Goal: Transaction & Acquisition: Book appointment/travel/reservation

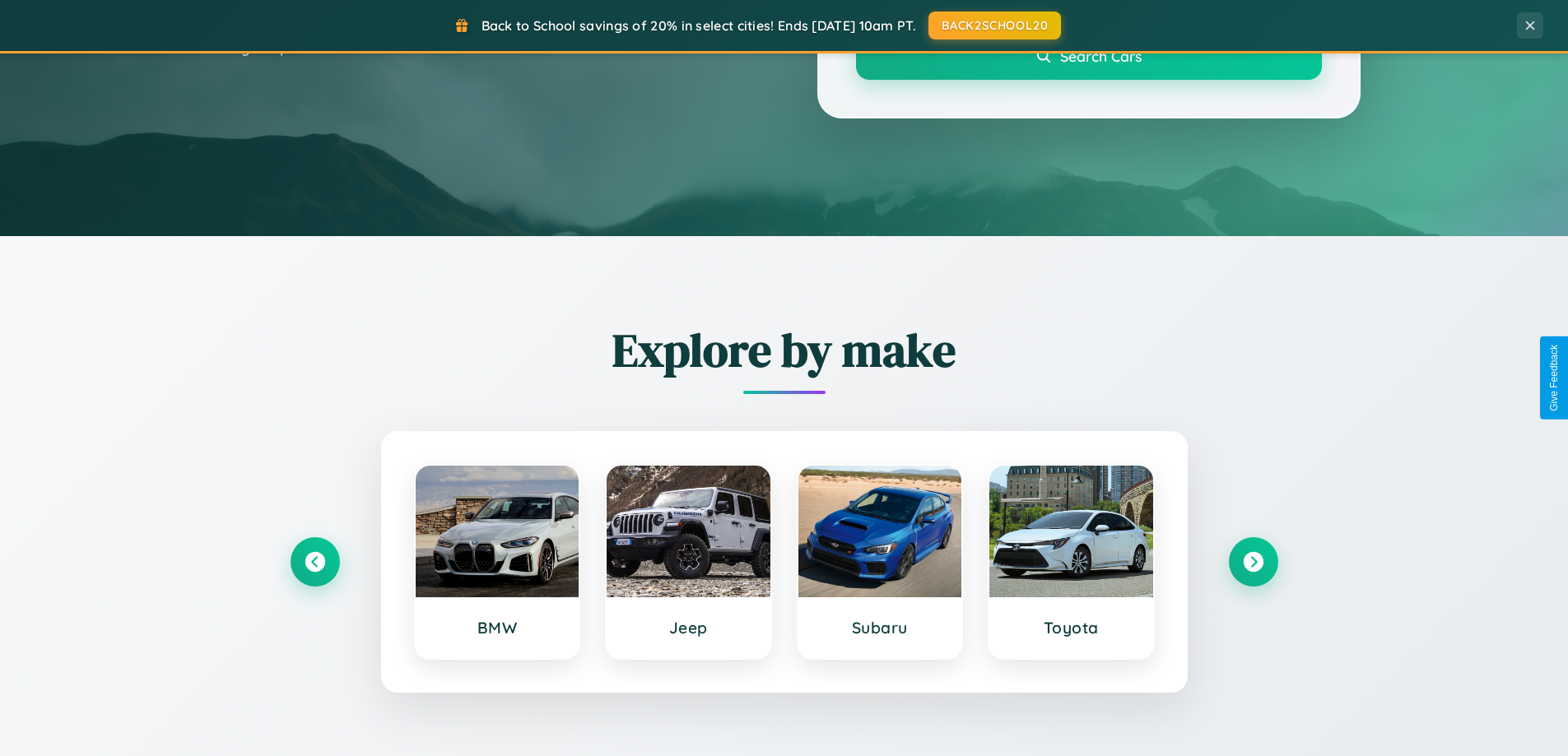
scroll to position [709, 0]
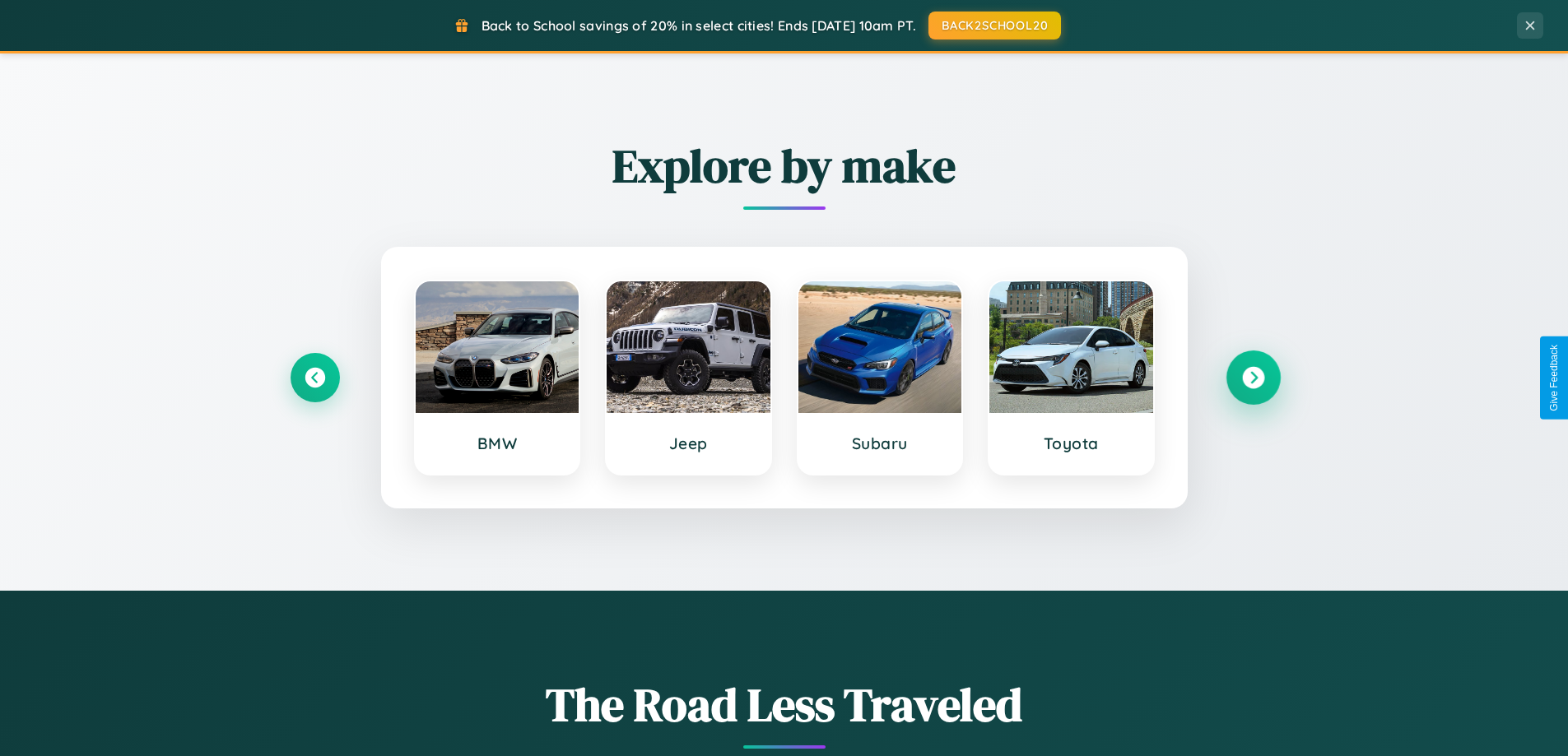
click at [1253, 377] on icon at bounding box center [1253, 377] width 22 height 22
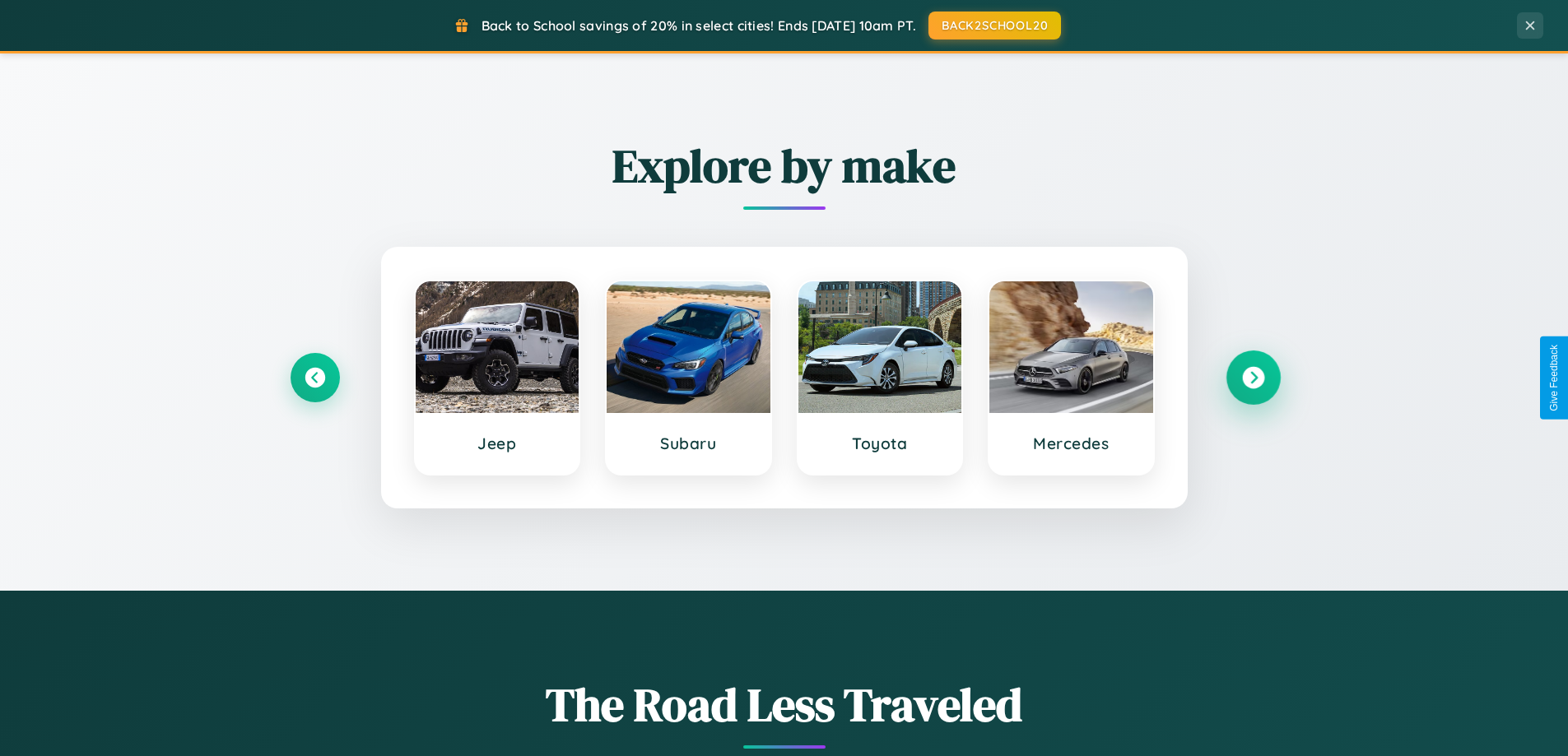
click at [1253, 377] on icon at bounding box center [1253, 377] width 22 height 22
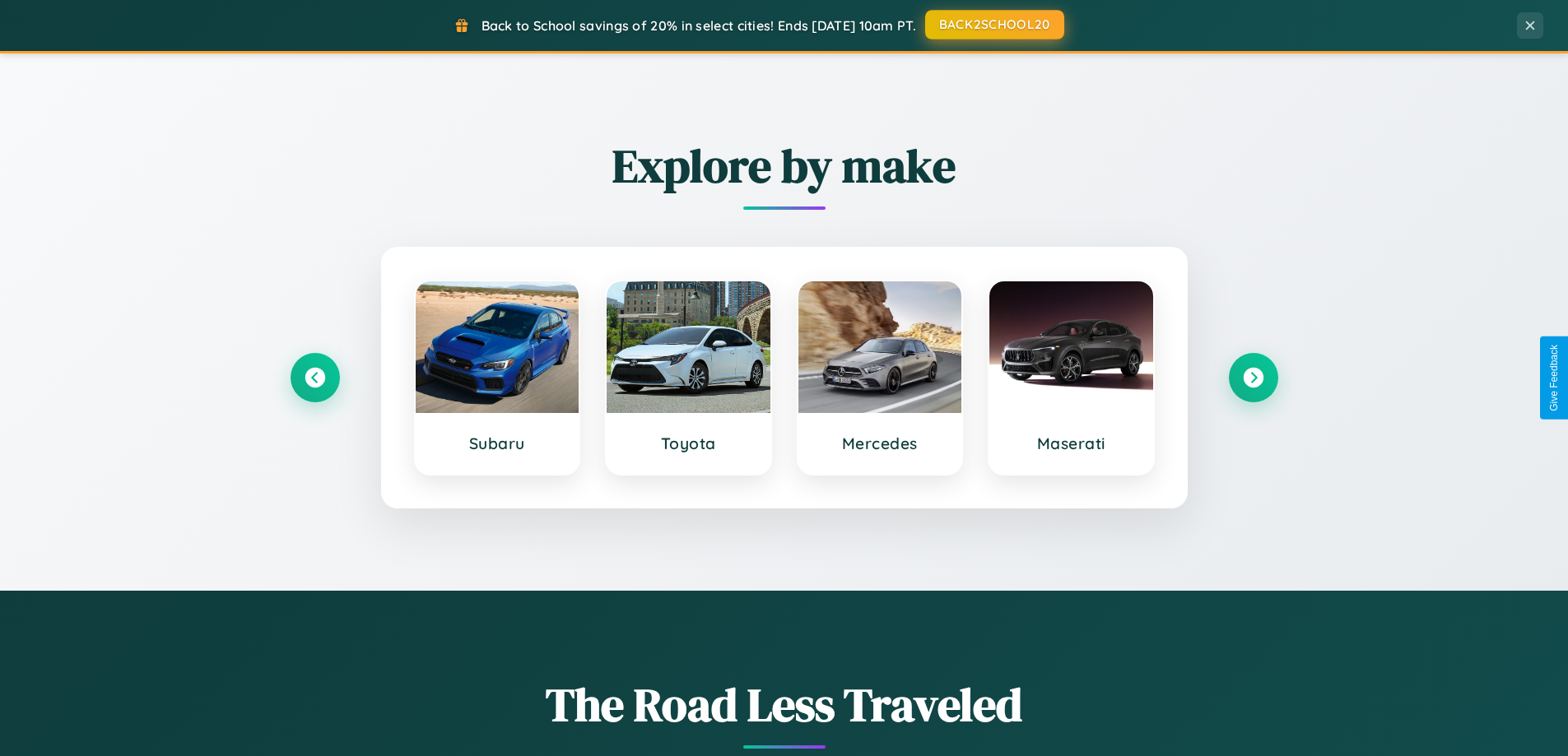
click at [994, 25] on button "BACK2SCHOOL20" at bounding box center [994, 24] width 139 height 29
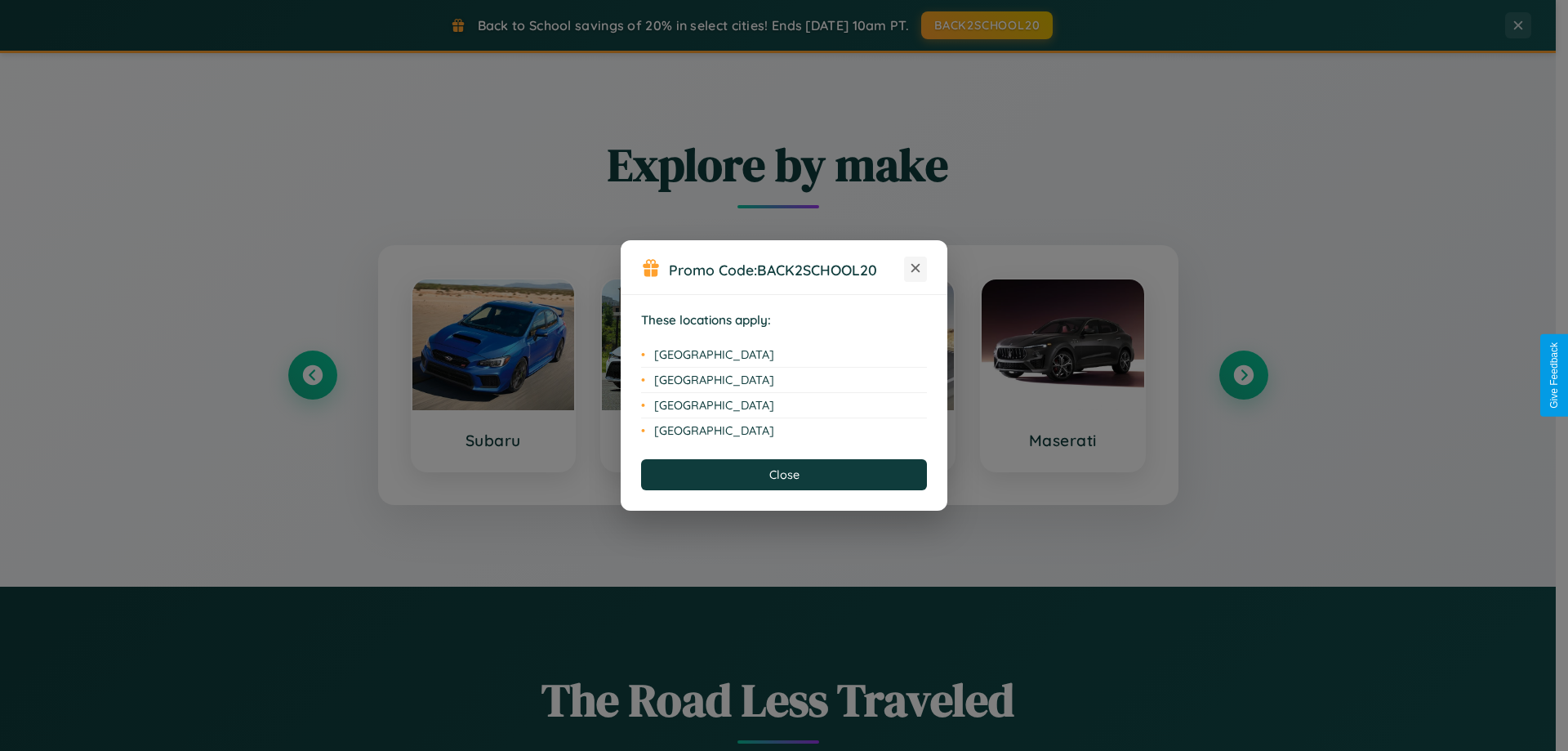
click at [915, 269] on icon at bounding box center [915, 268] width 9 height 9
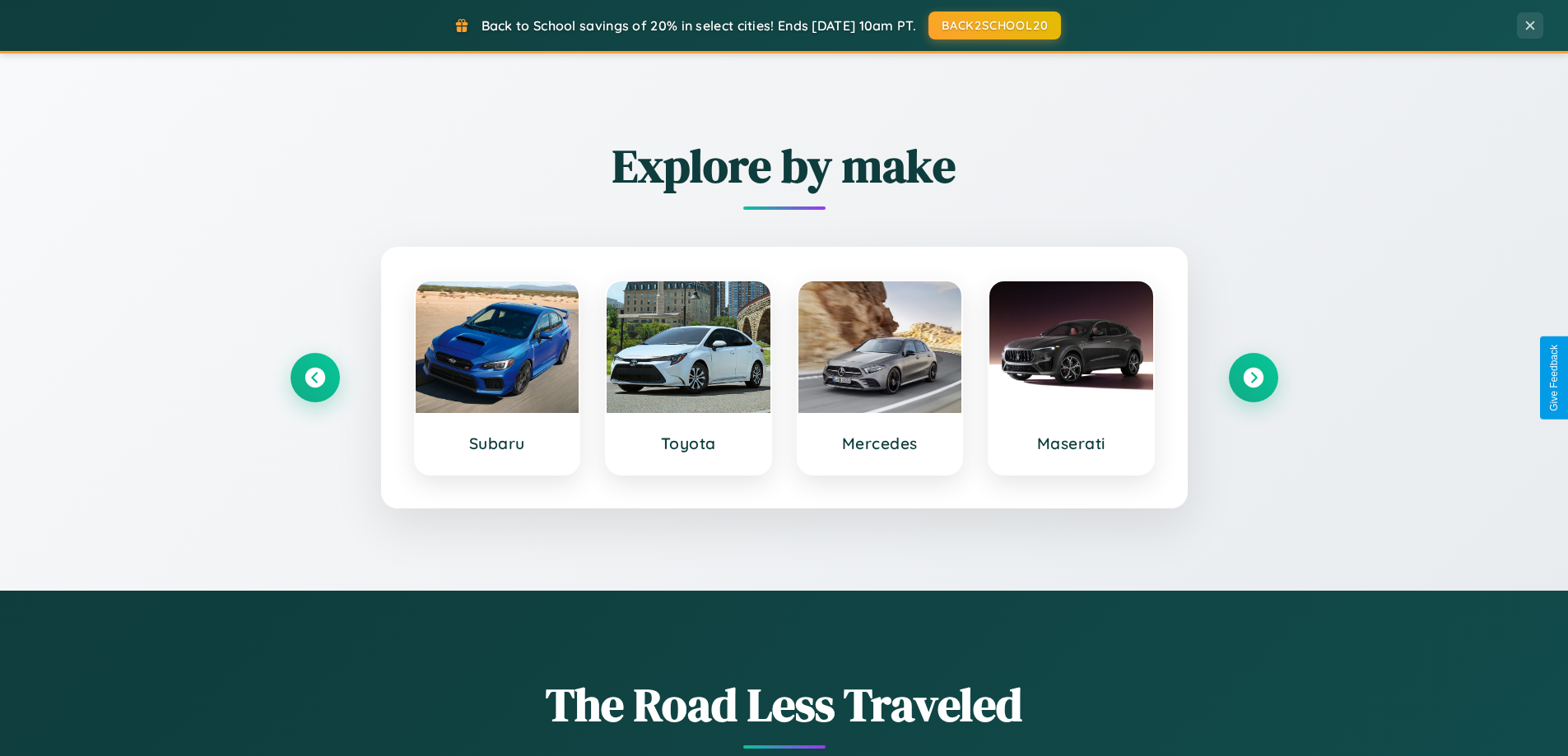
scroll to position [3165, 0]
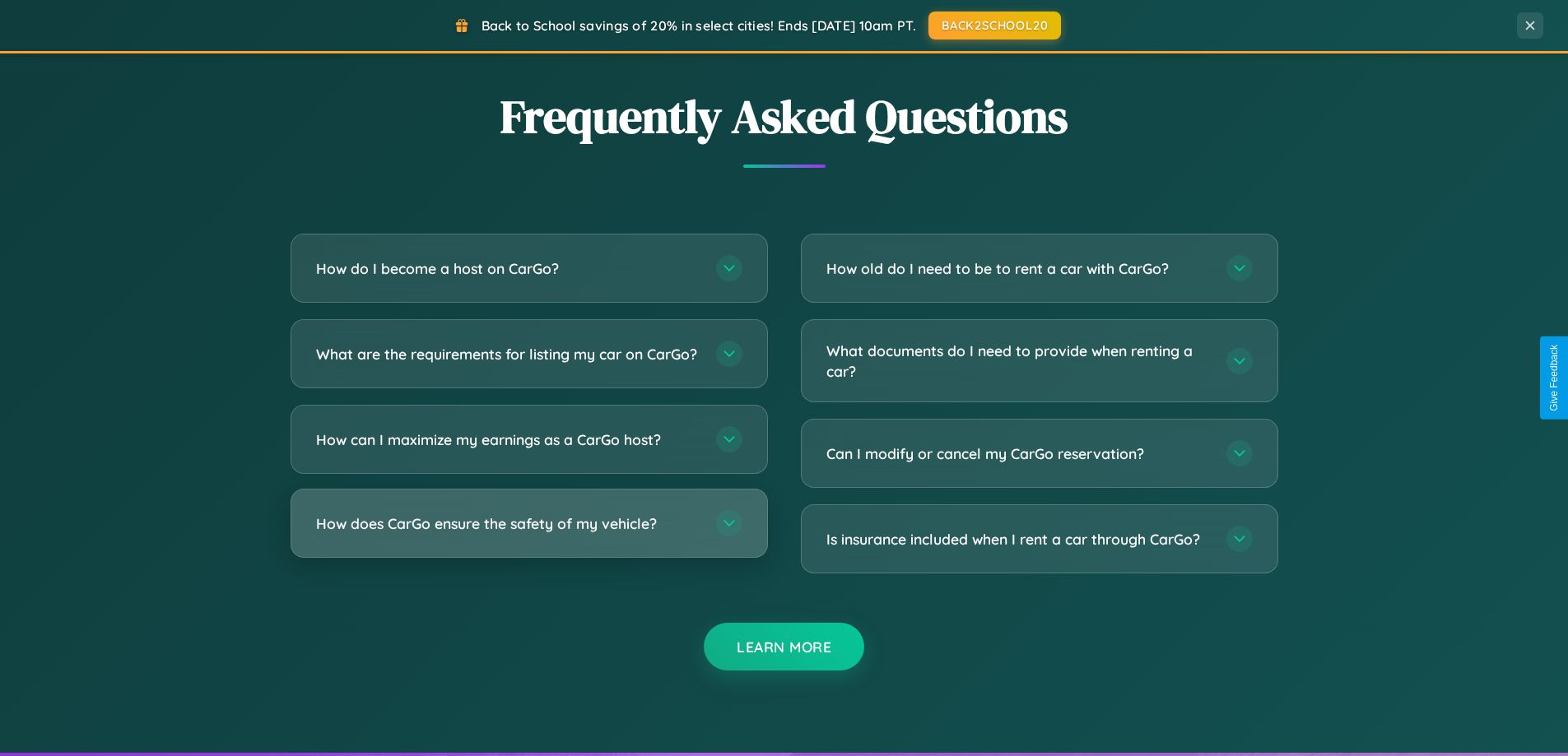
click at [528, 534] on h3 "How does CarGo ensure the safety of my vehicle?" at bounding box center [508, 523] width 384 height 20
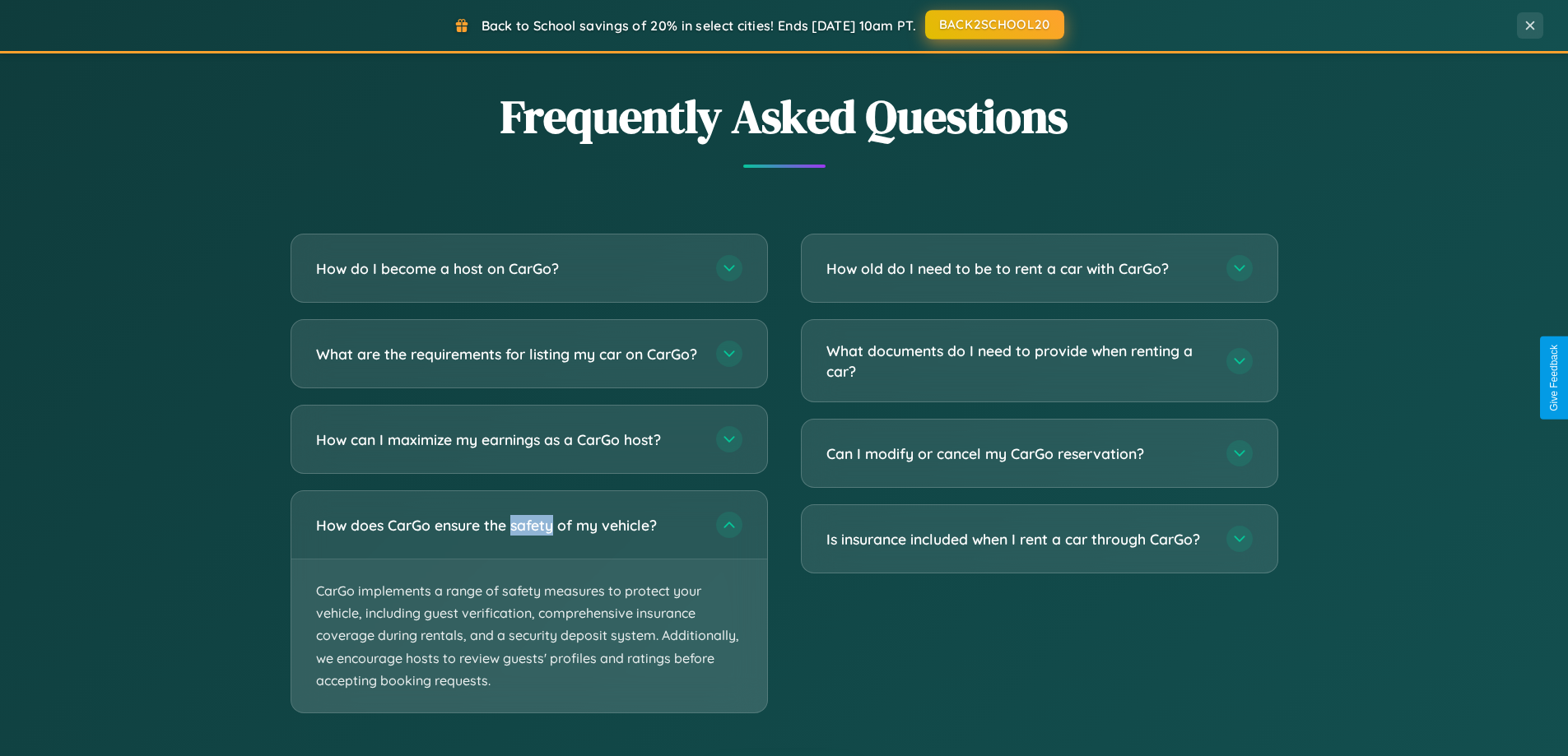
click at [994, 26] on button "BACK2SCHOOL20" at bounding box center [994, 24] width 139 height 29
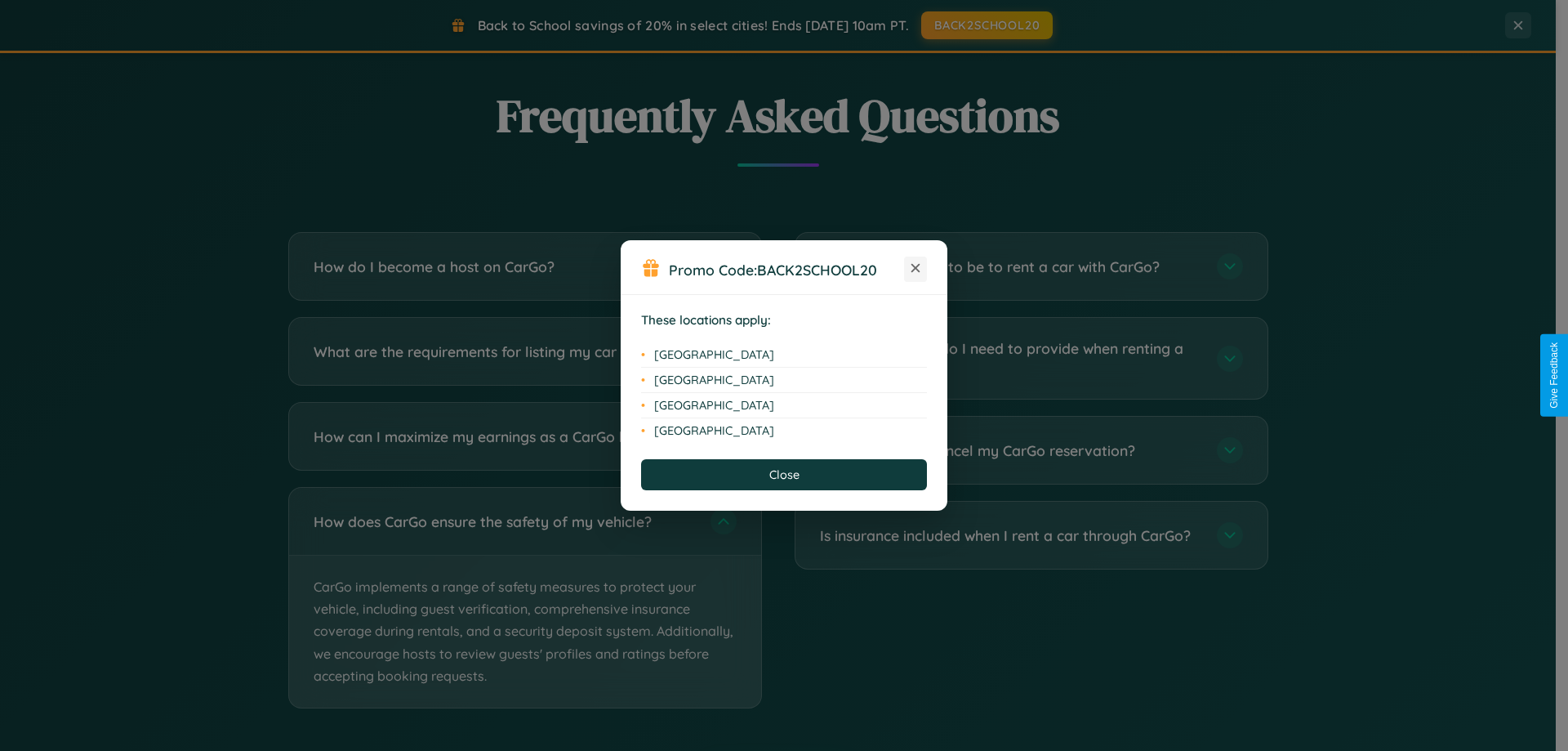
click at [915, 269] on icon at bounding box center [915, 268] width 9 height 9
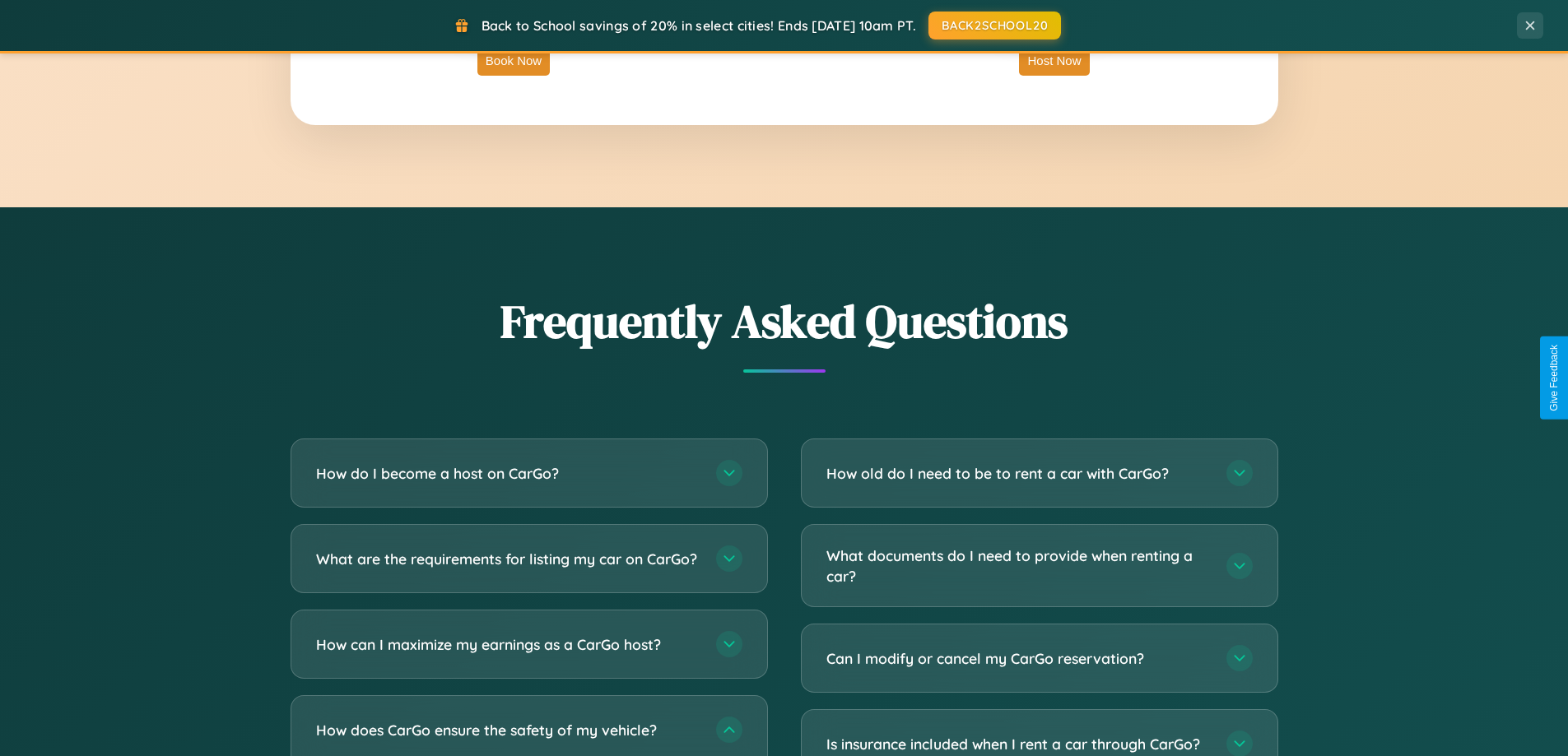
scroll to position [2642, 0]
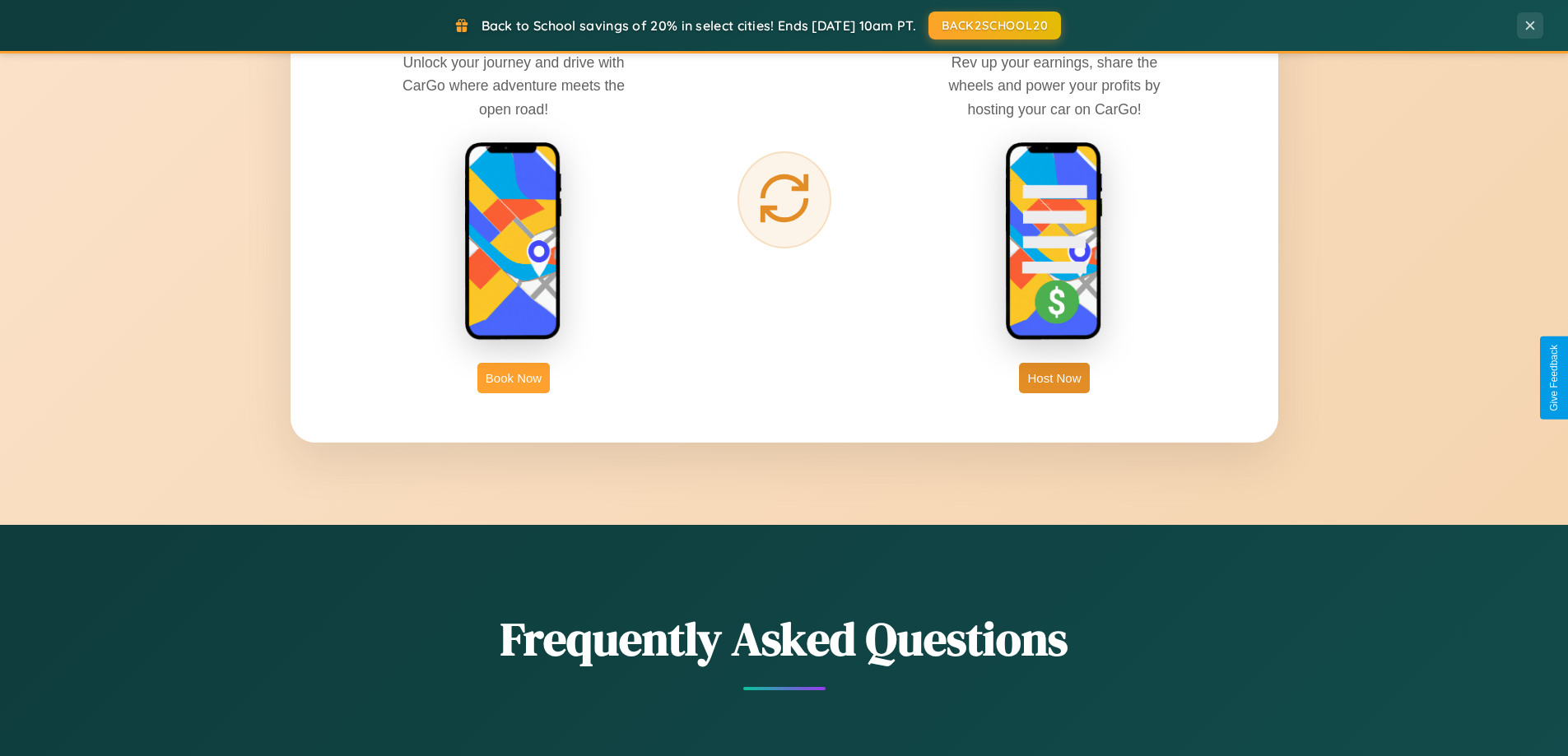
click at [513, 377] on button "Book Now" at bounding box center [514, 378] width 73 height 30
